Goal: Navigation & Orientation: Find specific page/section

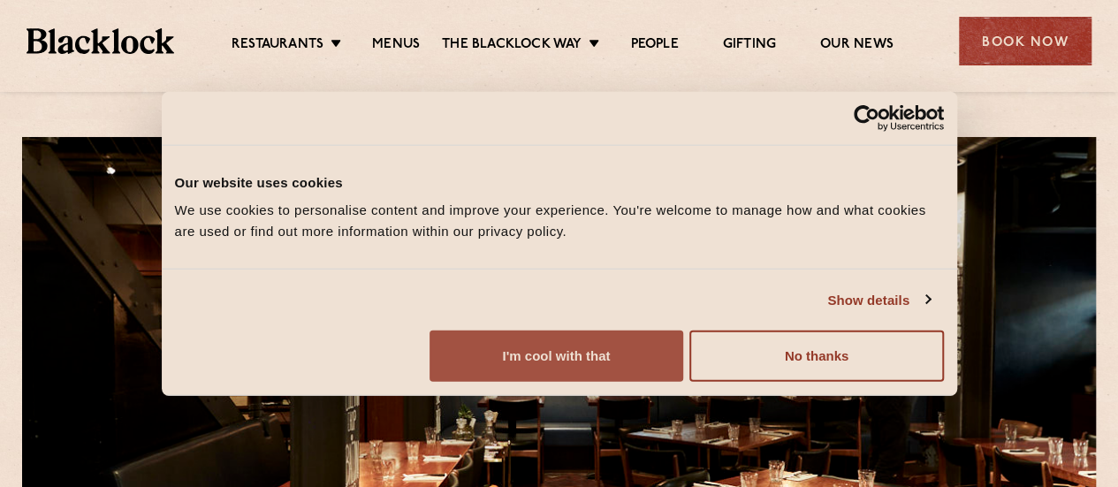
click at [683, 370] on button "I'm cool with that" at bounding box center [556, 355] width 254 height 51
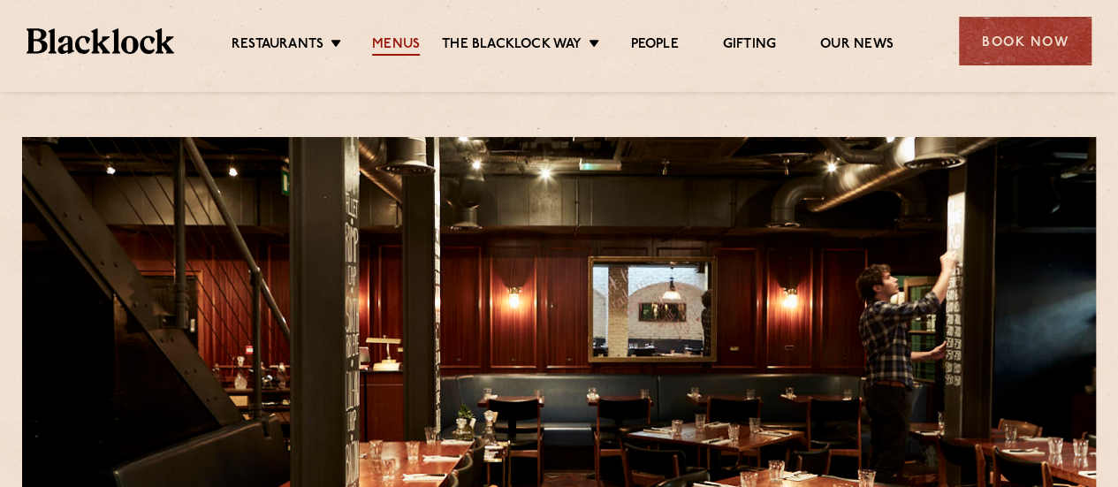
click at [382, 40] on link "Menus" at bounding box center [396, 45] width 48 height 19
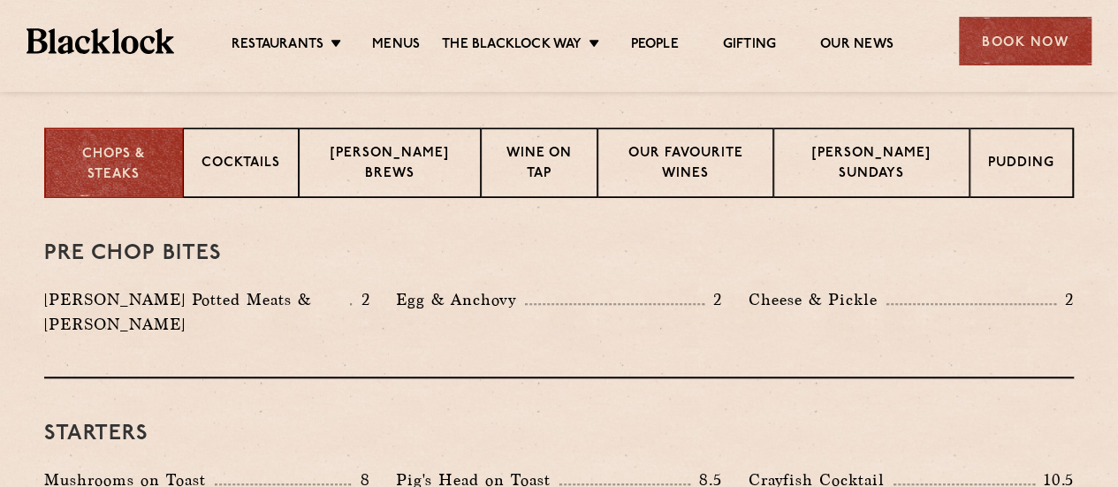
scroll to position [690, 0]
click at [375, 172] on p "[PERSON_NAME] Brews" at bounding box center [389, 166] width 145 height 42
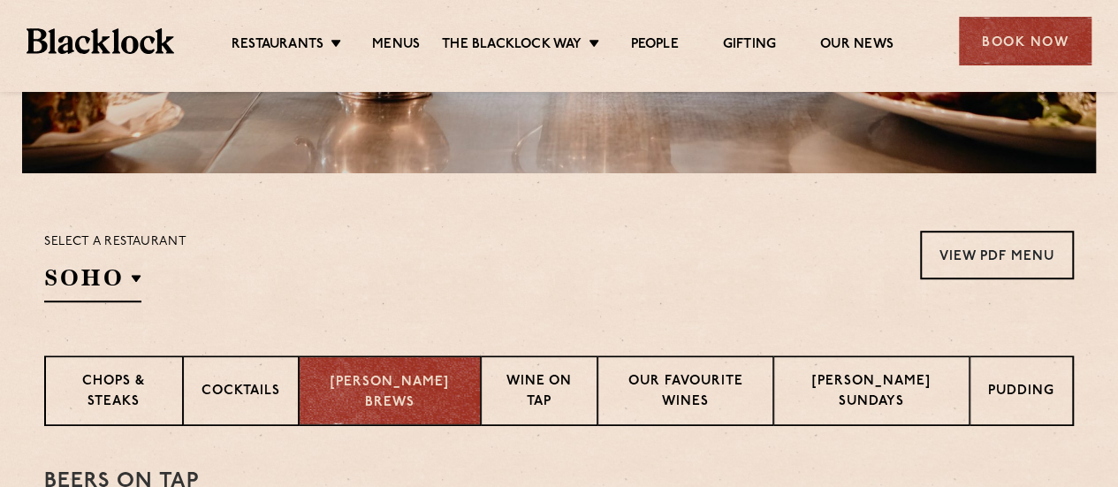
scroll to position [459, 0]
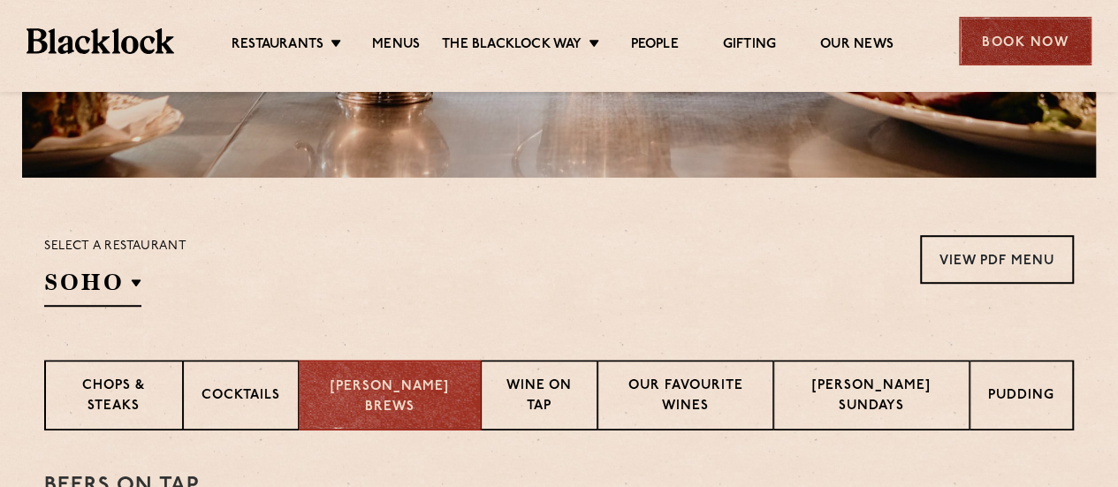
click at [1011, 27] on div "Book Now" at bounding box center [1025, 41] width 133 height 49
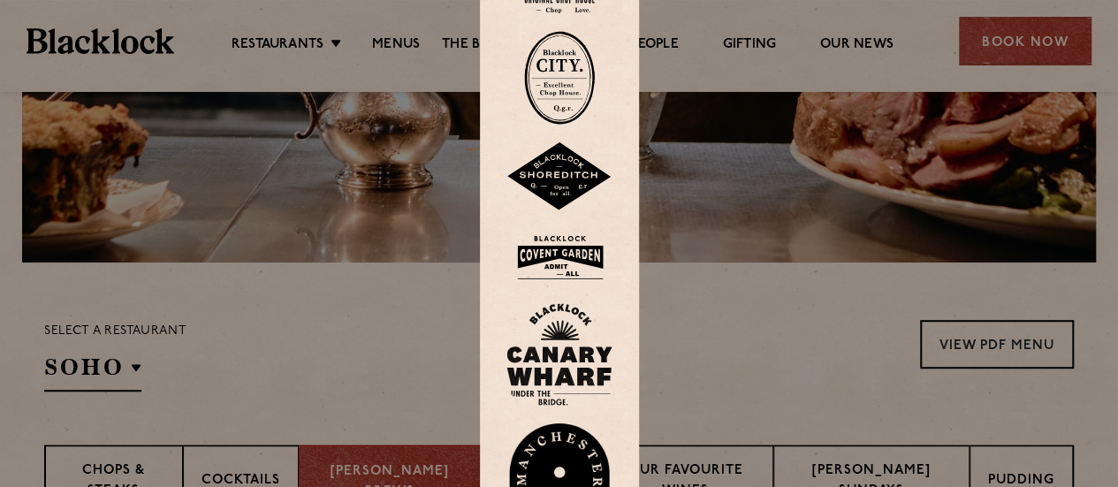
scroll to position [370, 0]
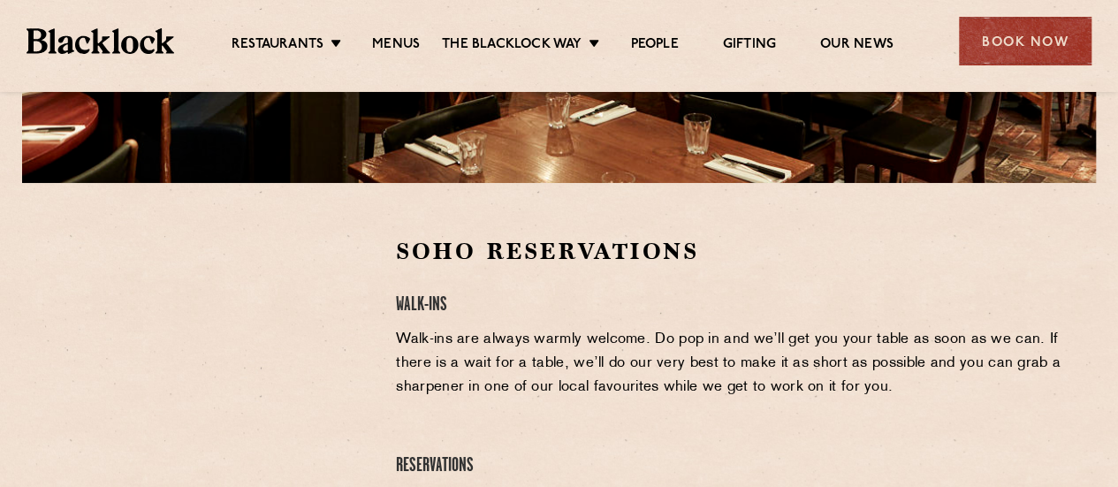
scroll to position [452, 0]
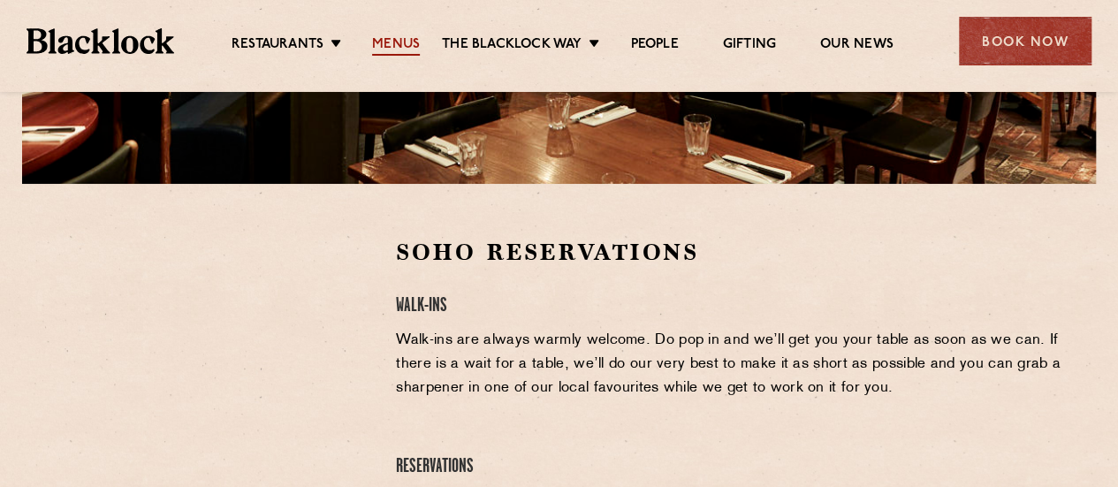
click at [406, 46] on link "Menus" at bounding box center [396, 45] width 48 height 19
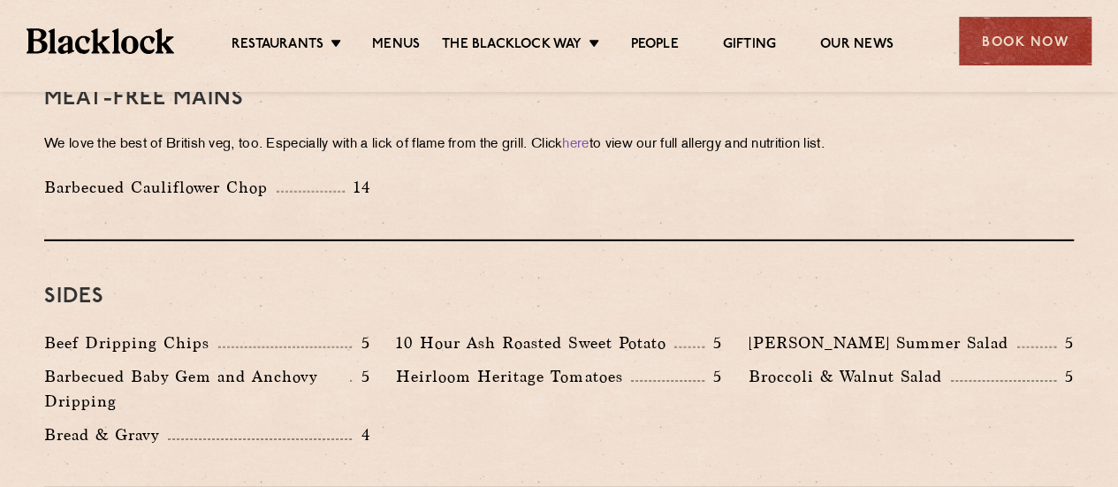
scroll to position [2573, 0]
